Goal: Navigation & Orientation: Find specific page/section

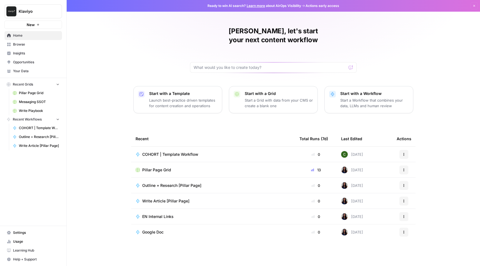
click at [16, 251] on span "Learning Hub" at bounding box center [36, 250] width 46 height 5
click at [24, 94] on span "Pillar Page Grid" at bounding box center [39, 93] width 41 height 5
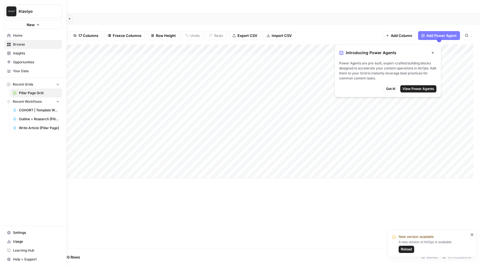
click at [26, 44] on span "Browse" at bounding box center [36, 44] width 46 height 5
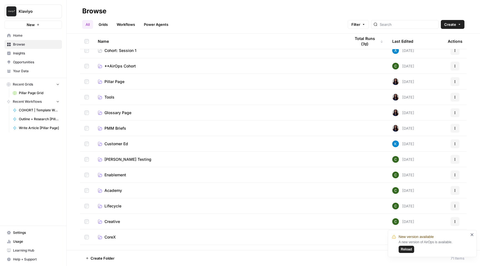
scroll to position [8, 0]
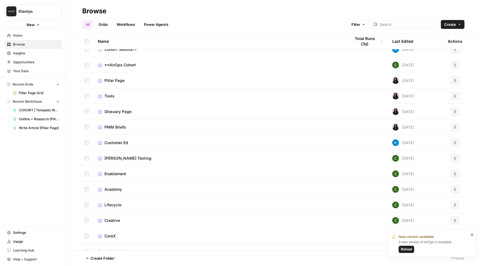
click at [138, 81] on link "Pillar Page" at bounding box center [220, 81] width 244 height 6
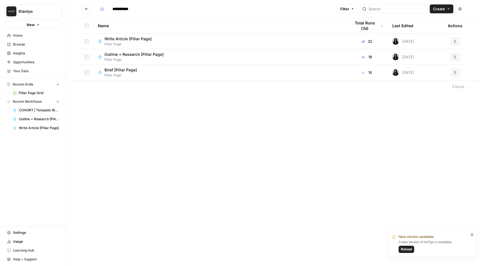
click at [88, 10] on icon "Go back" at bounding box center [87, 9] width 4 height 4
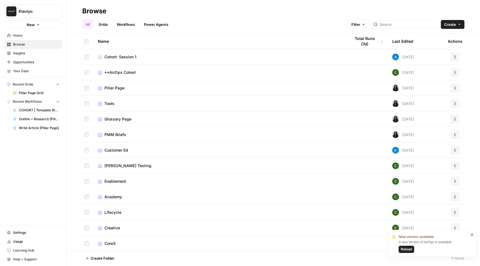
click at [23, 251] on span "Learning Hub" at bounding box center [36, 250] width 46 height 5
